Goal: Task Accomplishment & Management: Manage account settings

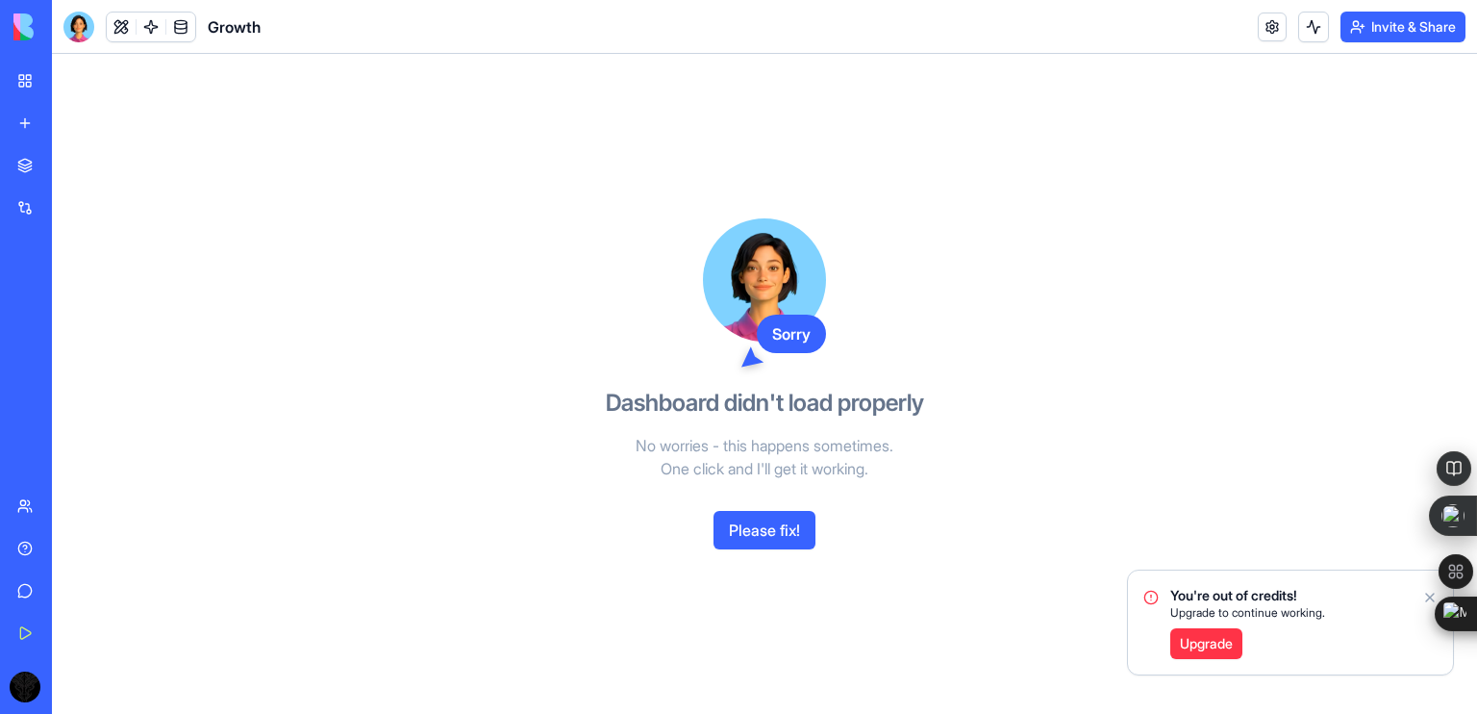
scroll to position [562, 0]
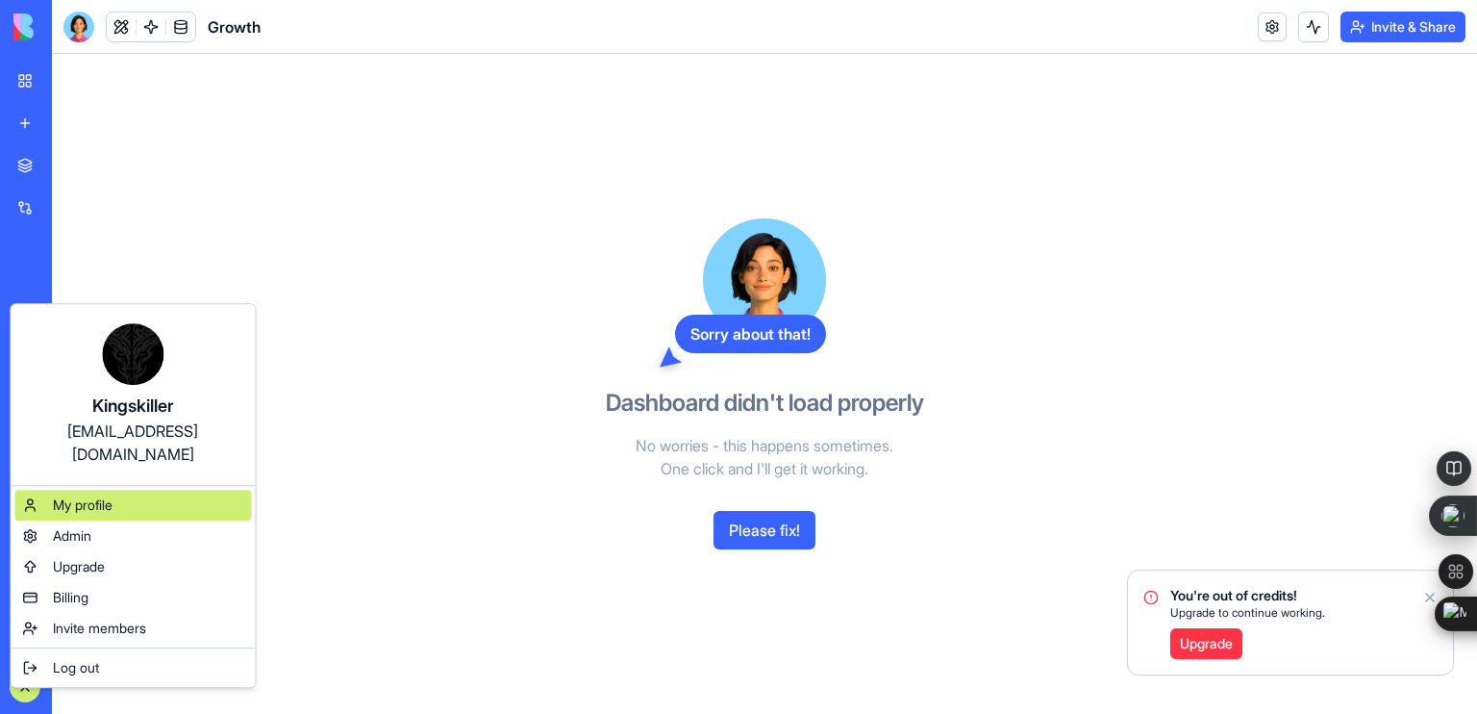
click at [139, 490] on div "My profile" at bounding box center [132, 505] width 237 height 31
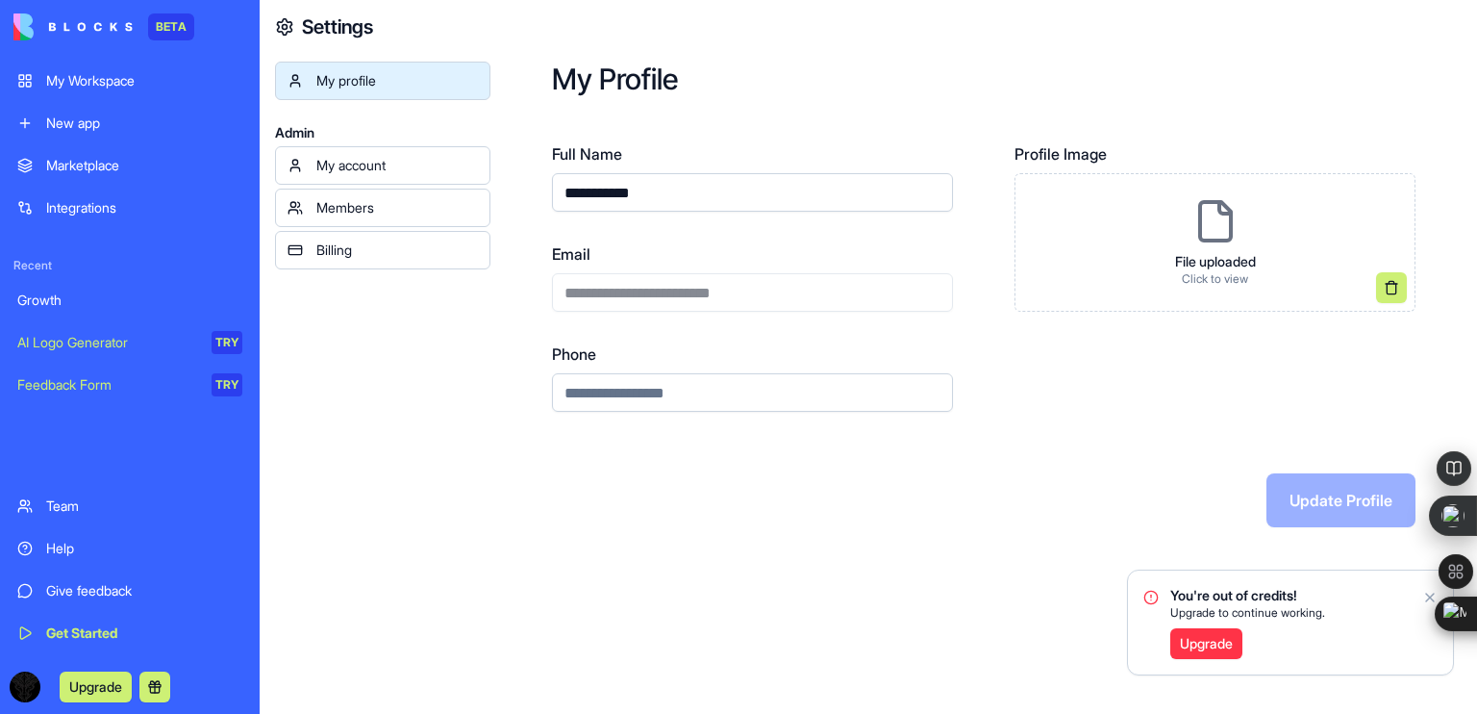
click at [379, 247] on div "Billing" at bounding box center [397, 249] width 162 height 19
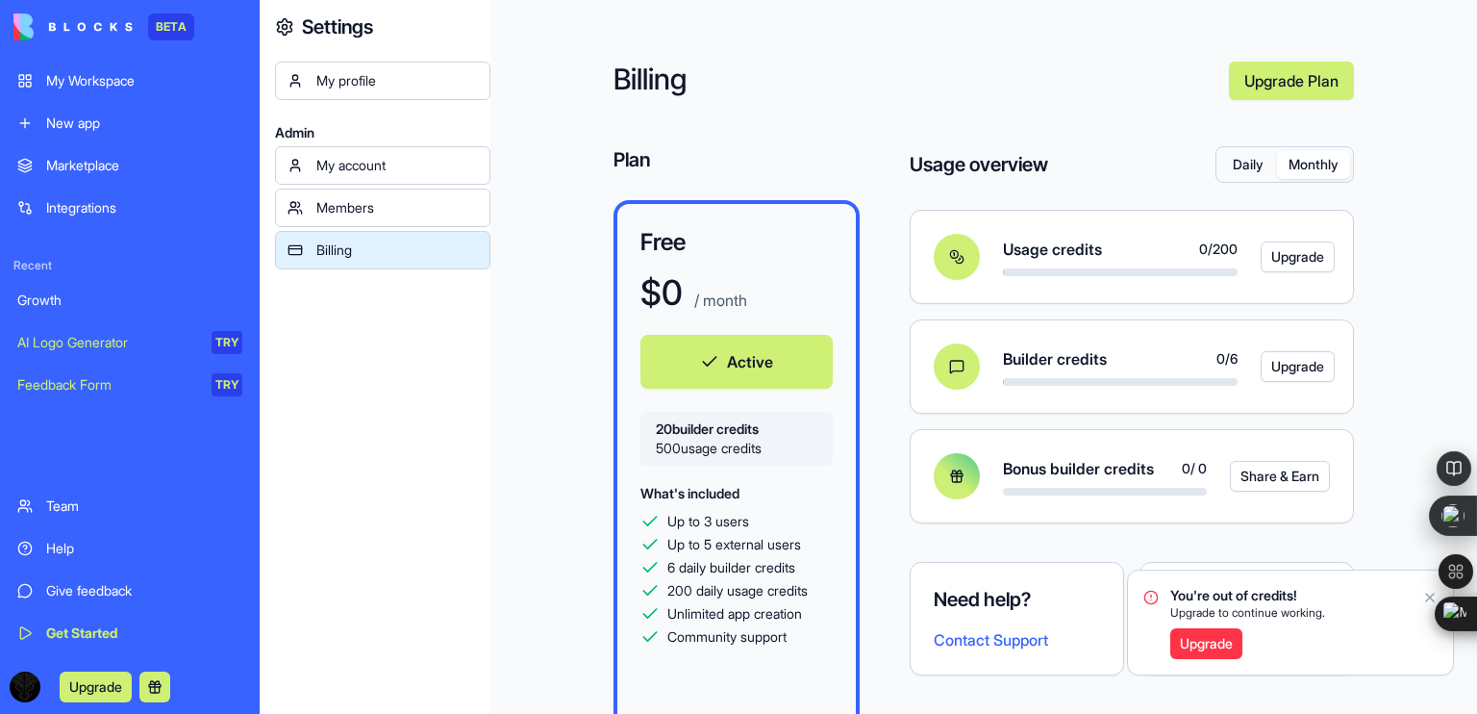
click at [1320, 172] on button "Monthly" at bounding box center [1313, 165] width 73 height 28
click at [1229, 166] on button "Daily" at bounding box center [1249, 165] width 58 height 28
click at [1294, 165] on button "Monthly" at bounding box center [1313, 165] width 73 height 28
click at [1230, 176] on button "Daily" at bounding box center [1249, 165] width 58 height 28
click at [733, 358] on button "Active" at bounding box center [737, 362] width 192 height 54
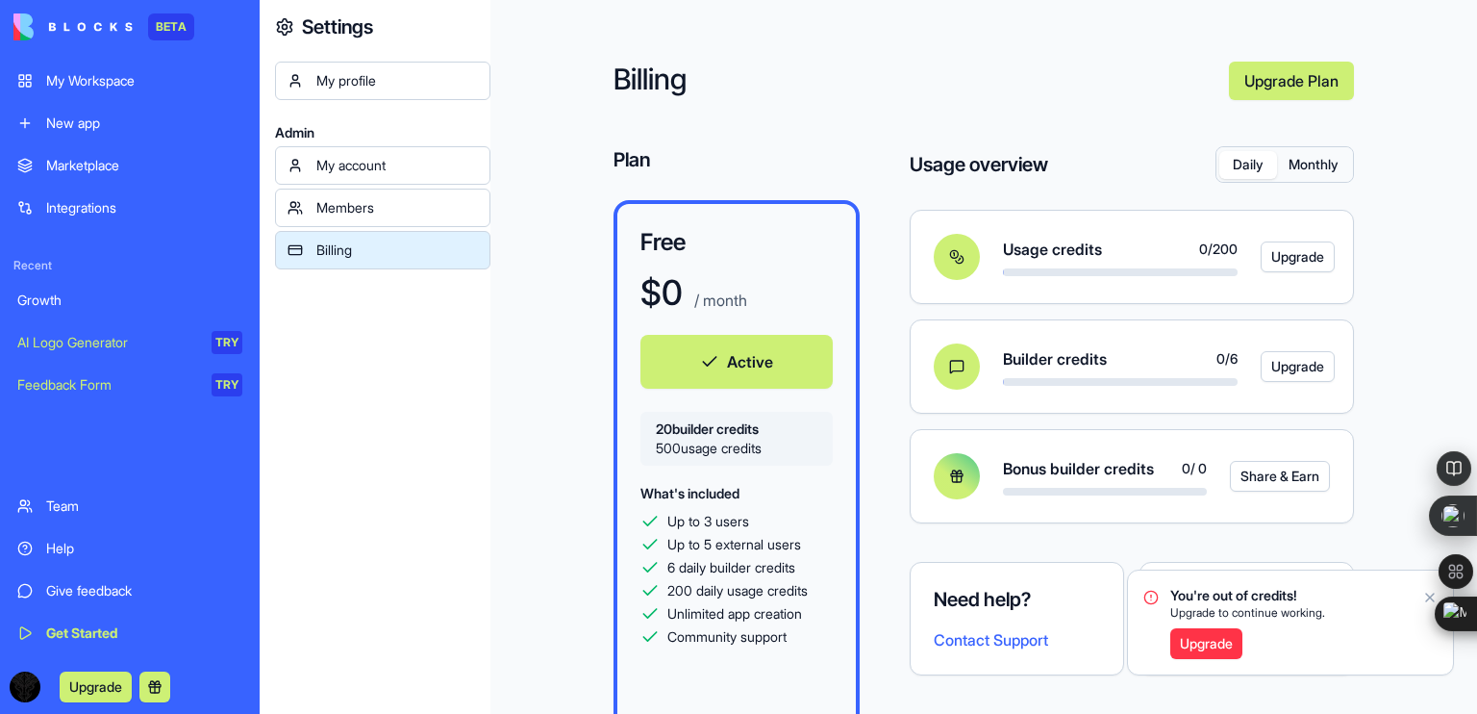
click at [73, 306] on div "Growth" at bounding box center [129, 299] width 225 height 19
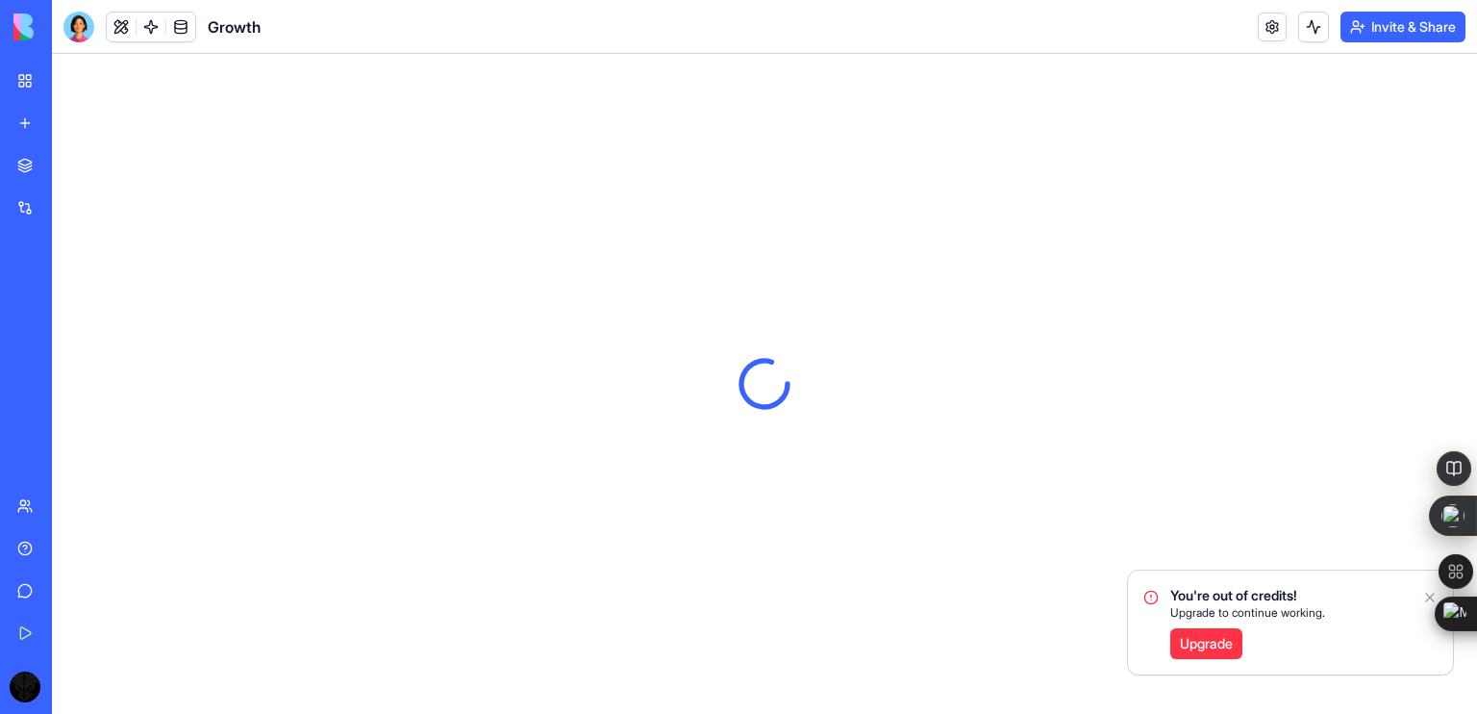
click at [1429, 600] on icon "Notifications alt+T" at bounding box center [1430, 597] width 15 height 15
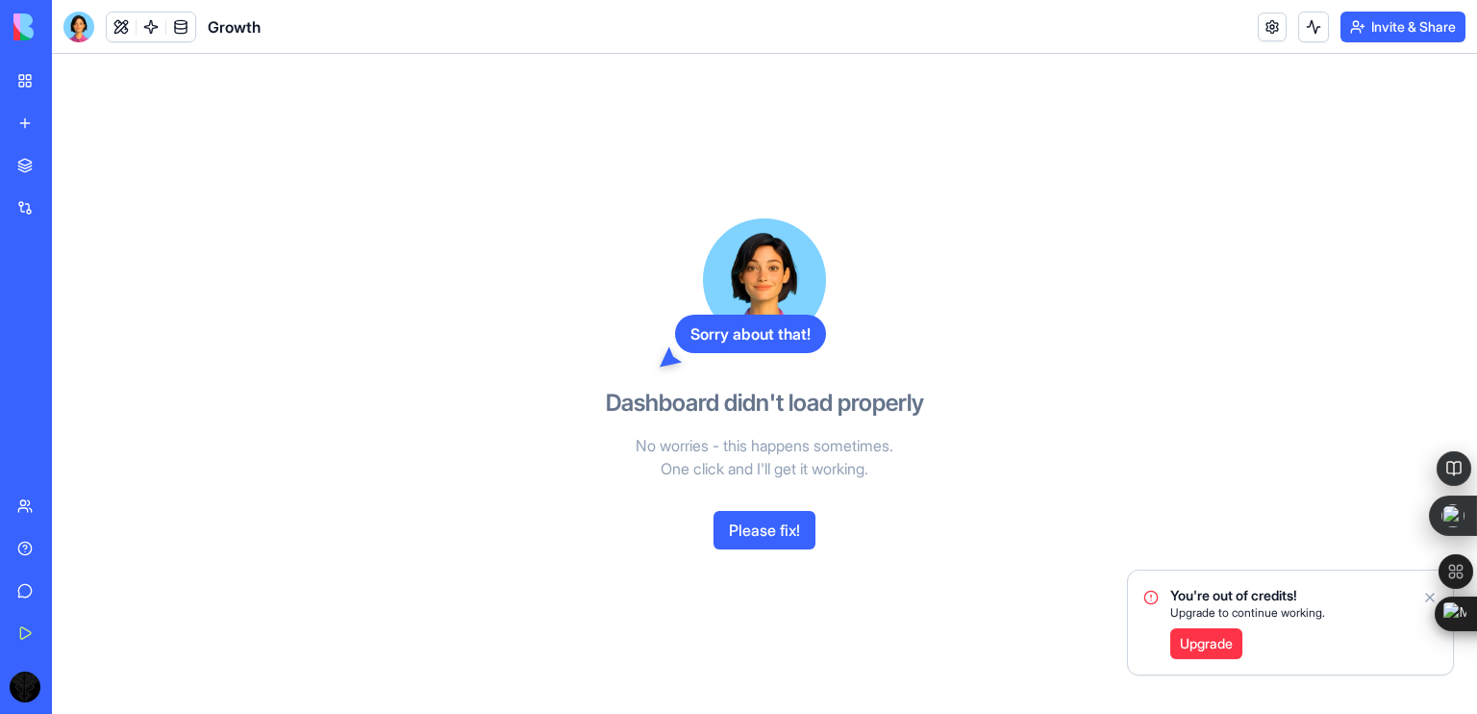
click at [750, 534] on button "Please fix!" at bounding box center [765, 530] width 102 height 38
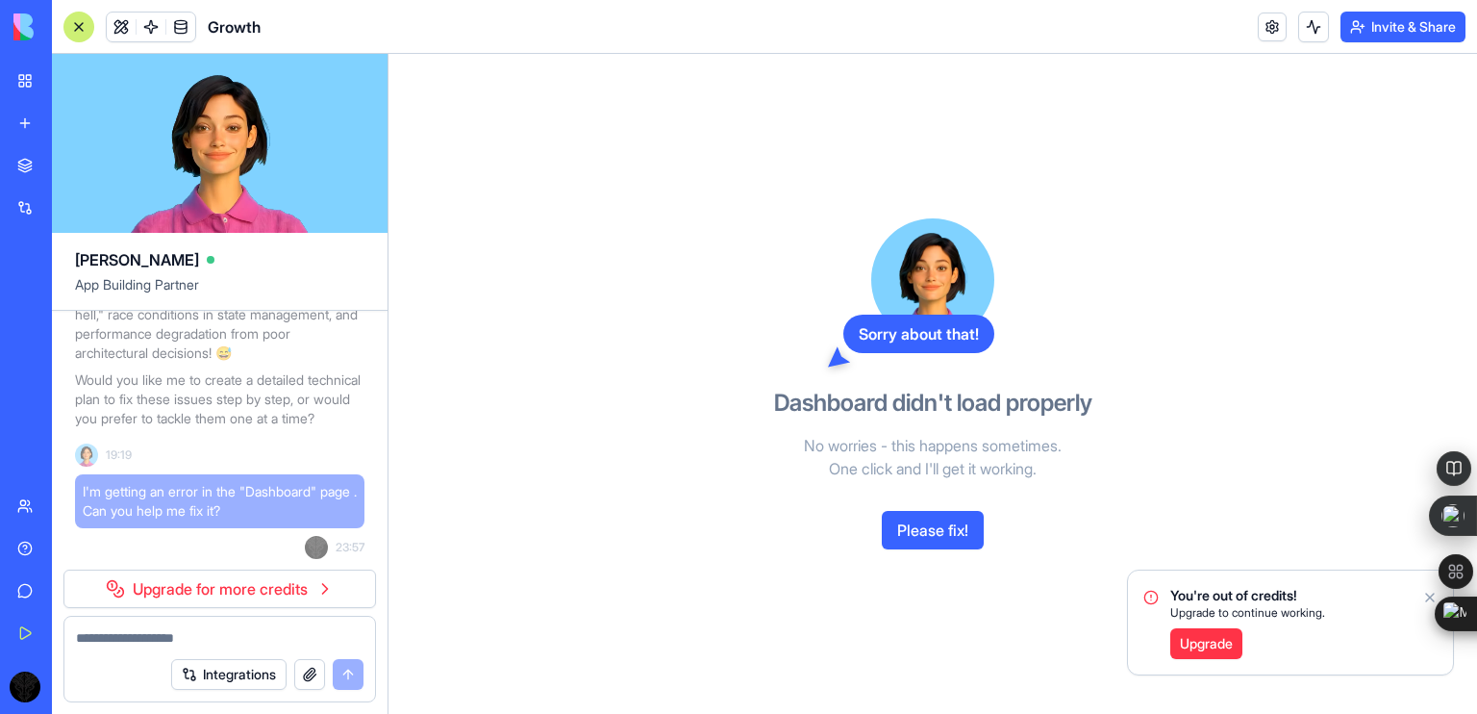
scroll to position [38495, 0]
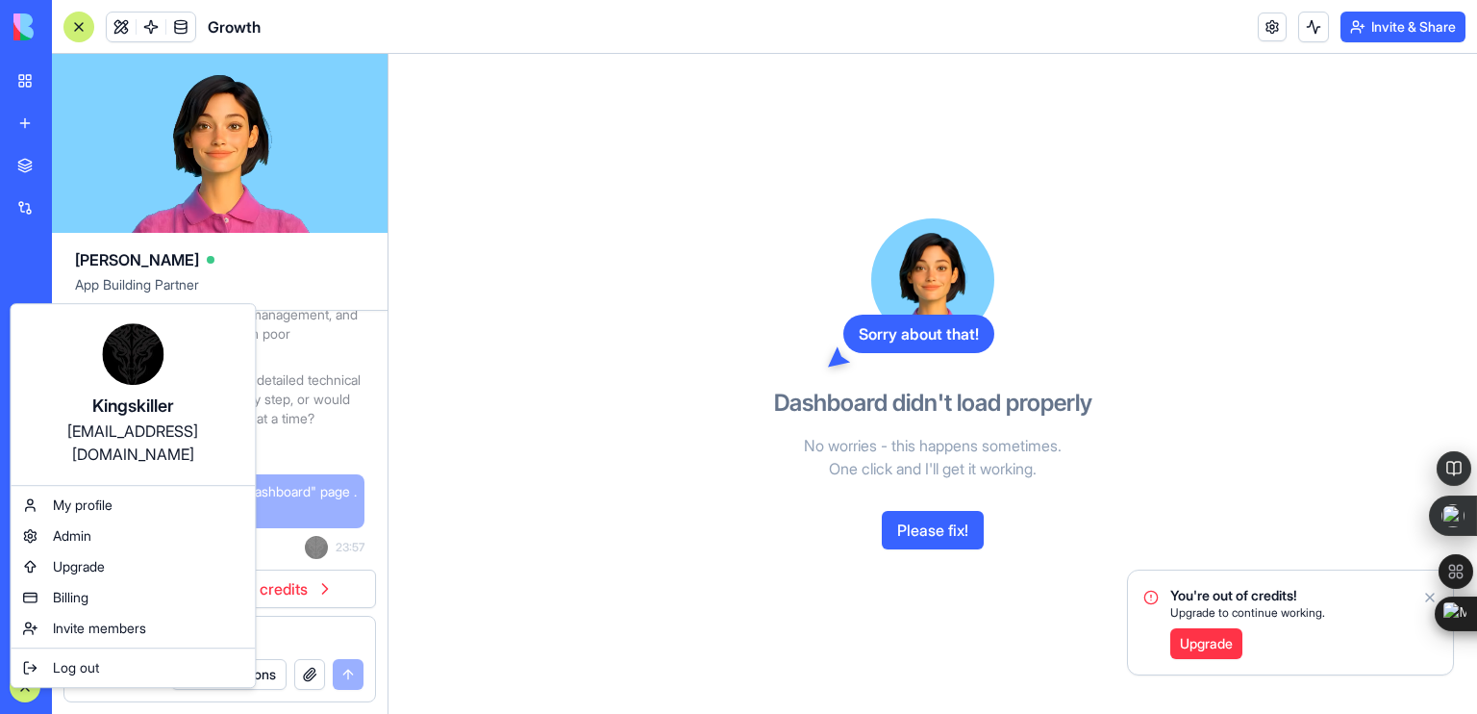
click at [543, 530] on html "BETA My Workspace New app Marketplace Integrations Recent Growth AI Logo Genera…" at bounding box center [738, 357] width 1477 height 714
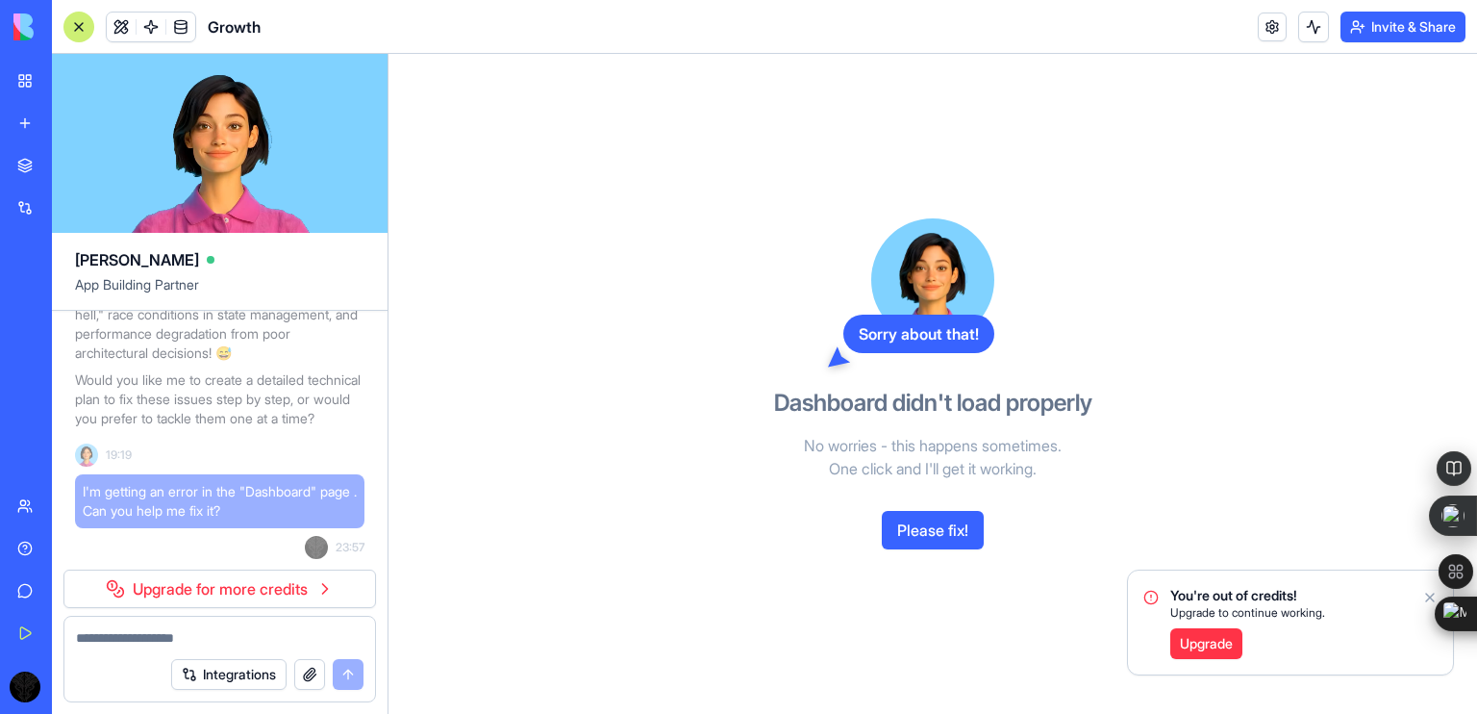
click at [929, 522] on button "Please fix!" at bounding box center [933, 530] width 102 height 38
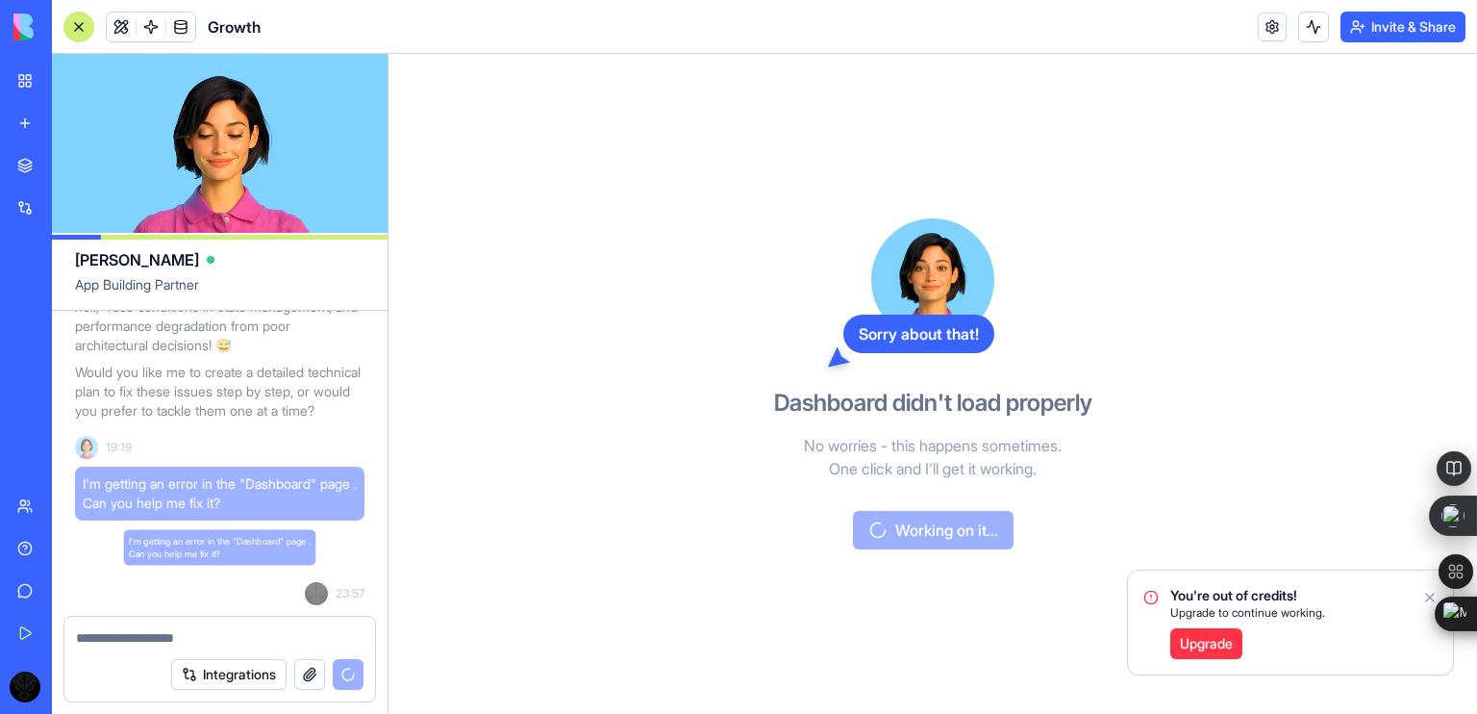
scroll to position [38503, 0]
